Goal: Information Seeking & Learning: Learn about a topic

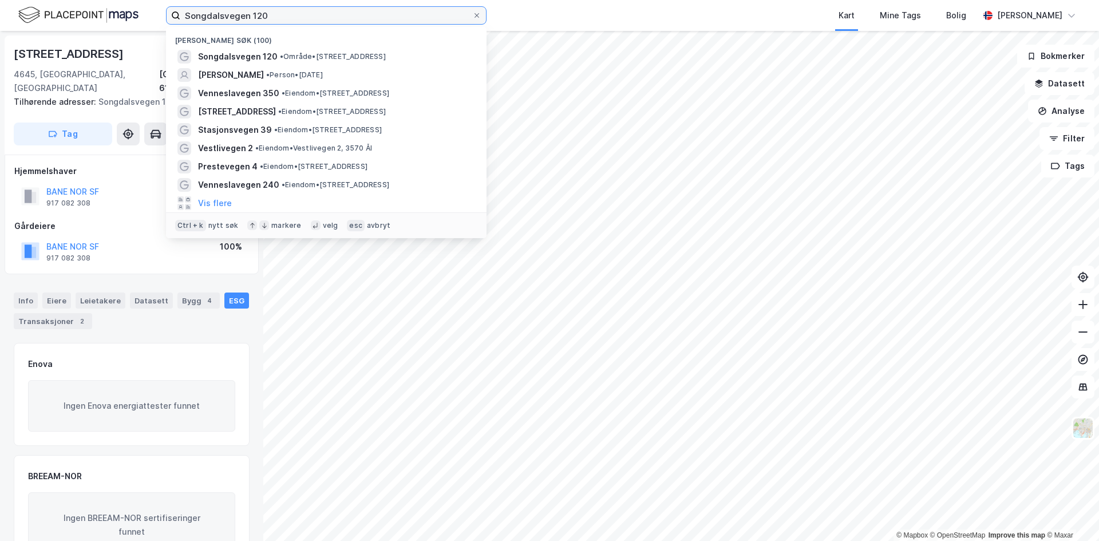
drag, startPoint x: 264, startPoint y: 13, endPoint x: 104, endPoint y: 7, distance: 160.9
click at [104, 7] on div "Songdalsvegen 120 Nylige søk (100) Songdalsvegen 120 • Område • Songdalsvegen 1…" at bounding box center [549, 15] width 1099 height 31
drag, startPoint x: 337, startPoint y: 1, endPoint x: 336, endPoint y: 6, distance: 5.8
click at [337, 1] on div "Songdalsvegen 120 Nylige søk (100) Songdalsvegen 120 • Område • Songdalsvegen 1…" at bounding box center [549, 15] width 1099 height 31
drag, startPoint x: 324, startPoint y: 9, endPoint x: 162, endPoint y: 14, distance: 162.0
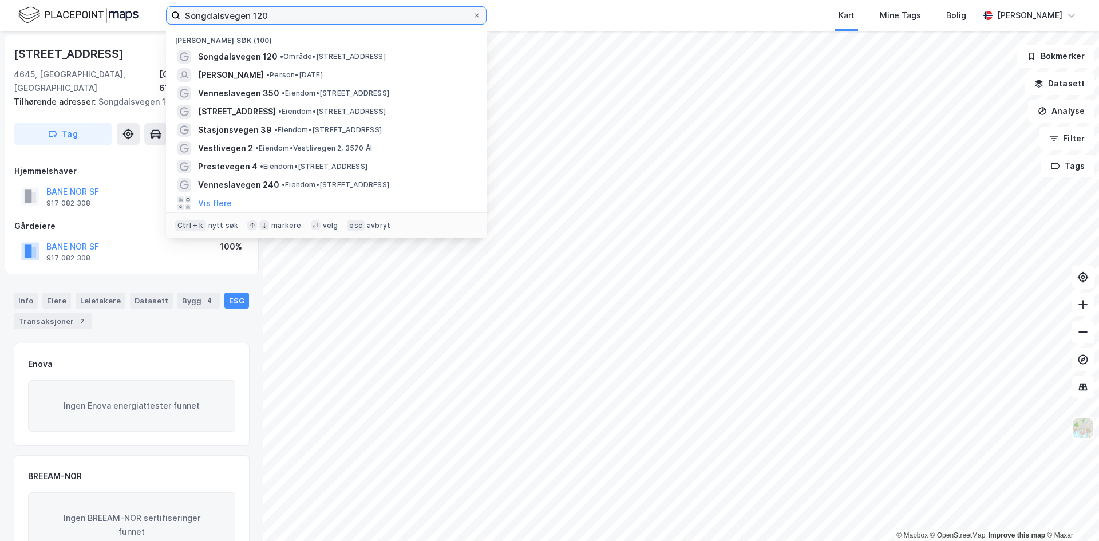
click at [162, 14] on div "Songdalsvegen 120 Nylige søk (100) Songdalsvegen 120 • Område • Songdalsvegen 1…" at bounding box center [549, 15] width 1099 height 31
paste input "Gurid Almenningens plass 1"
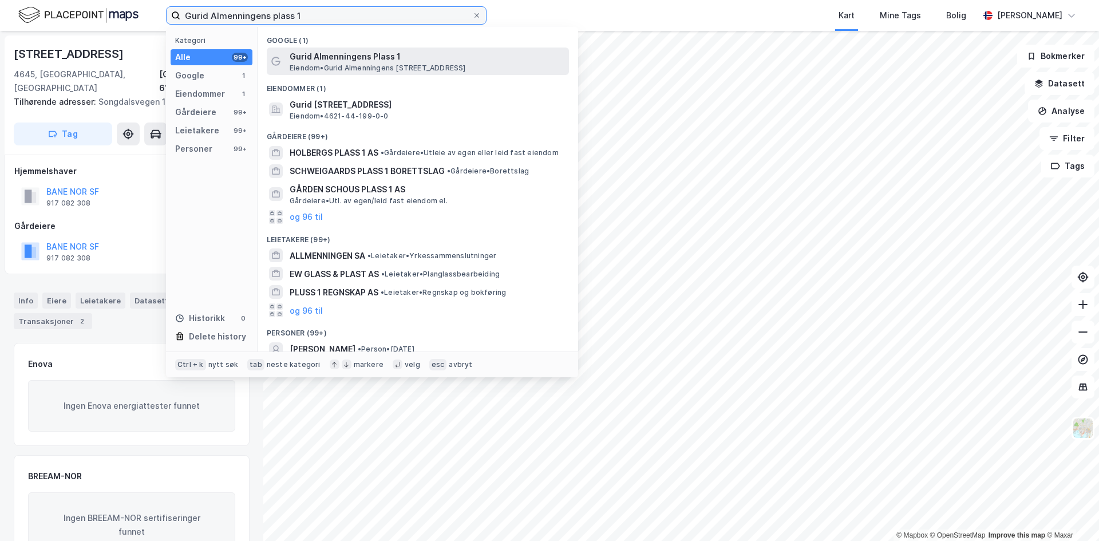
type input "Gurid Almenningens plass 1"
click at [342, 64] on span "Eiendom • Gurid Almenningens [STREET_ADDRESS]" at bounding box center [378, 68] width 176 height 9
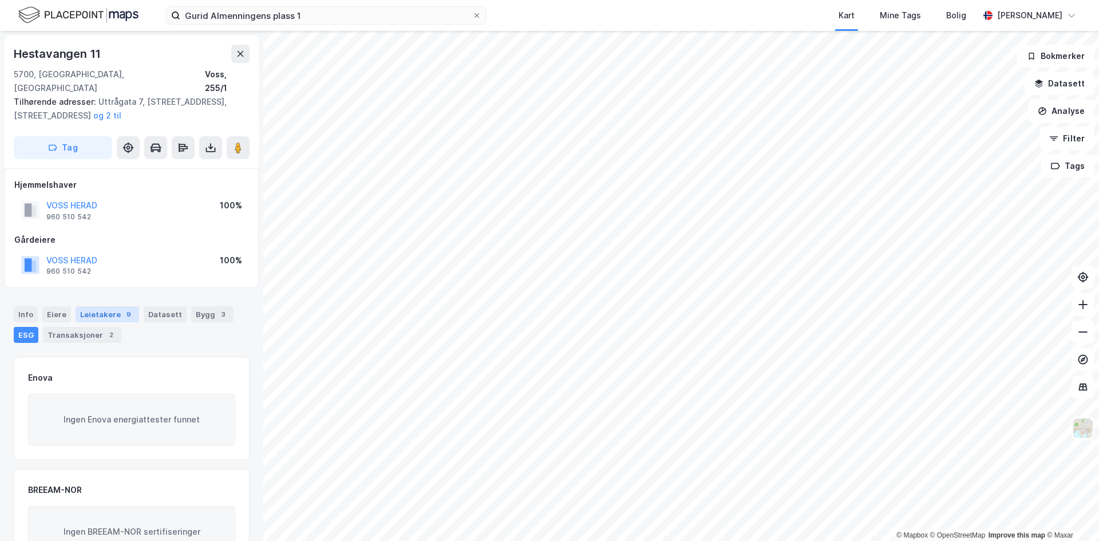
click at [76, 306] on div "Leietakere 9" at bounding box center [108, 314] width 64 height 16
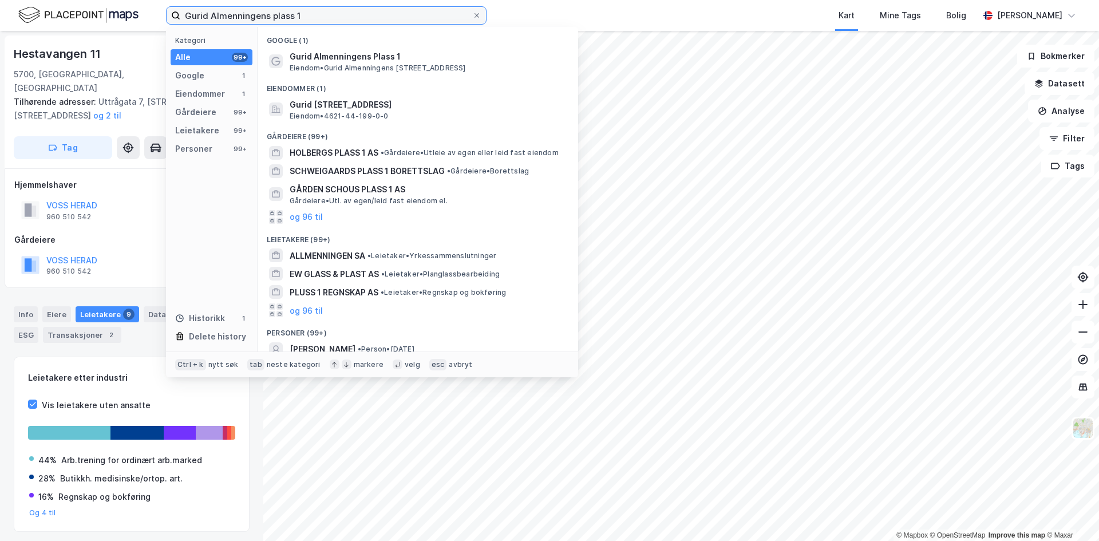
click at [296, 14] on input "Gurid Almenningens plass 1" at bounding box center [326, 15] width 292 height 17
click at [312, 15] on input "Gurid Almenningens plass 1" at bounding box center [326, 15] width 292 height 17
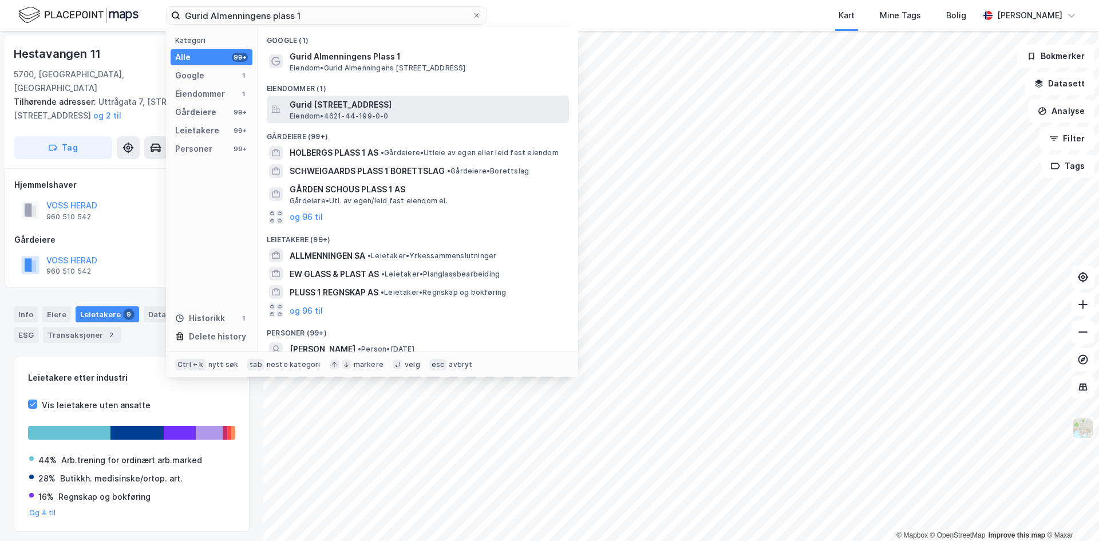
click at [383, 109] on span "Gurid [STREET_ADDRESS]" at bounding box center [427, 105] width 275 height 14
